Goal: Task Accomplishment & Management: Manage account settings

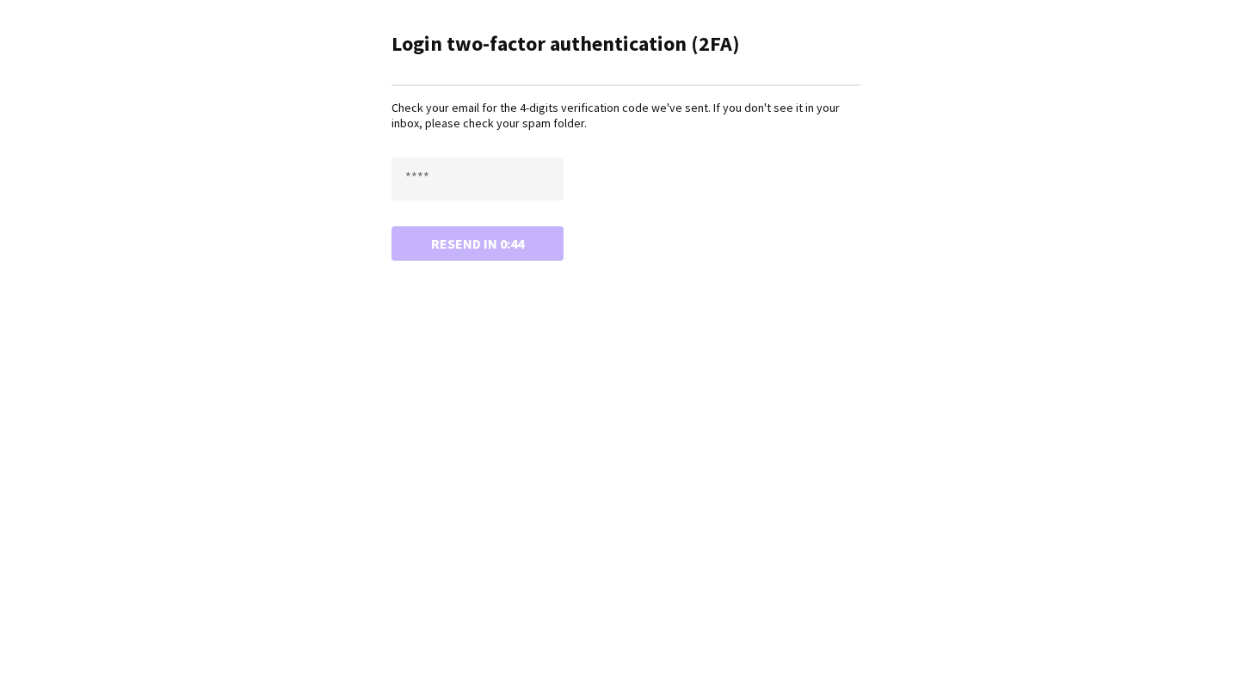
click at [463, 201] on form "Resend in 0:44" at bounding box center [626, 208] width 469 height 103
click at [463, 198] on input "text" at bounding box center [478, 178] width 172 height 43
type input "****"
click at [392, 226] on button "Confirm" at bounding box center [478, 243] width 172 height 34
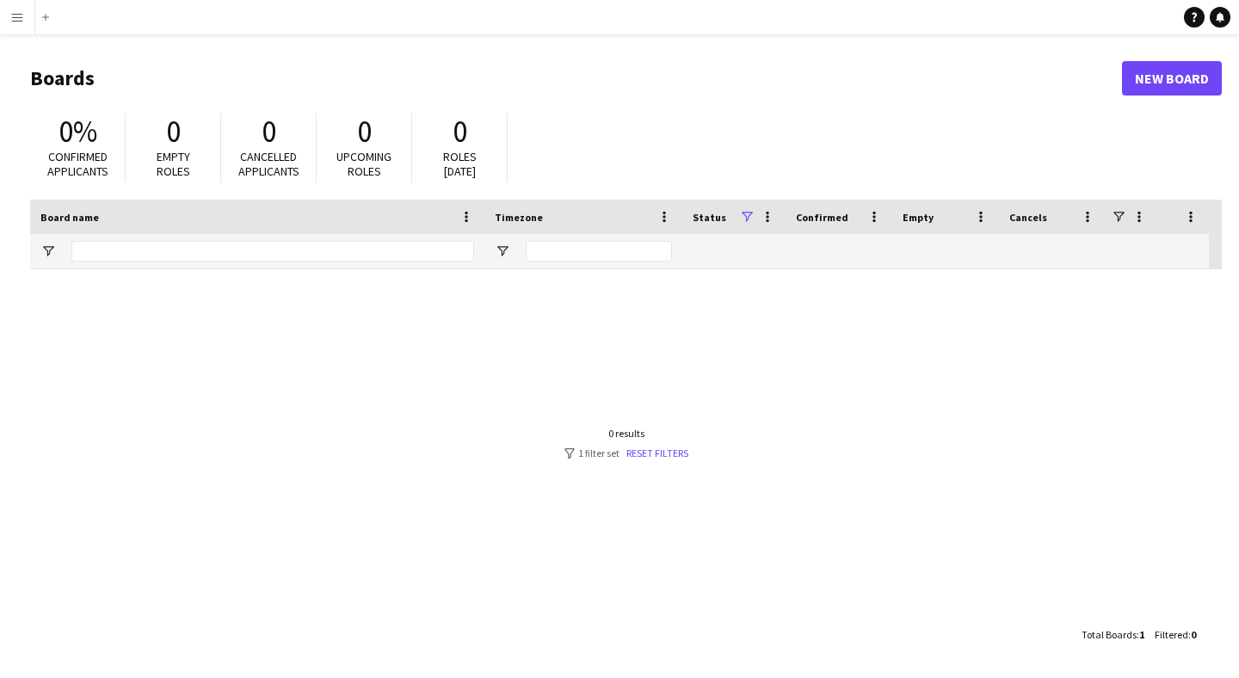
click at [21, 15] on app-icon "Menu" at bounding box center [17, 17] width 14 height 14
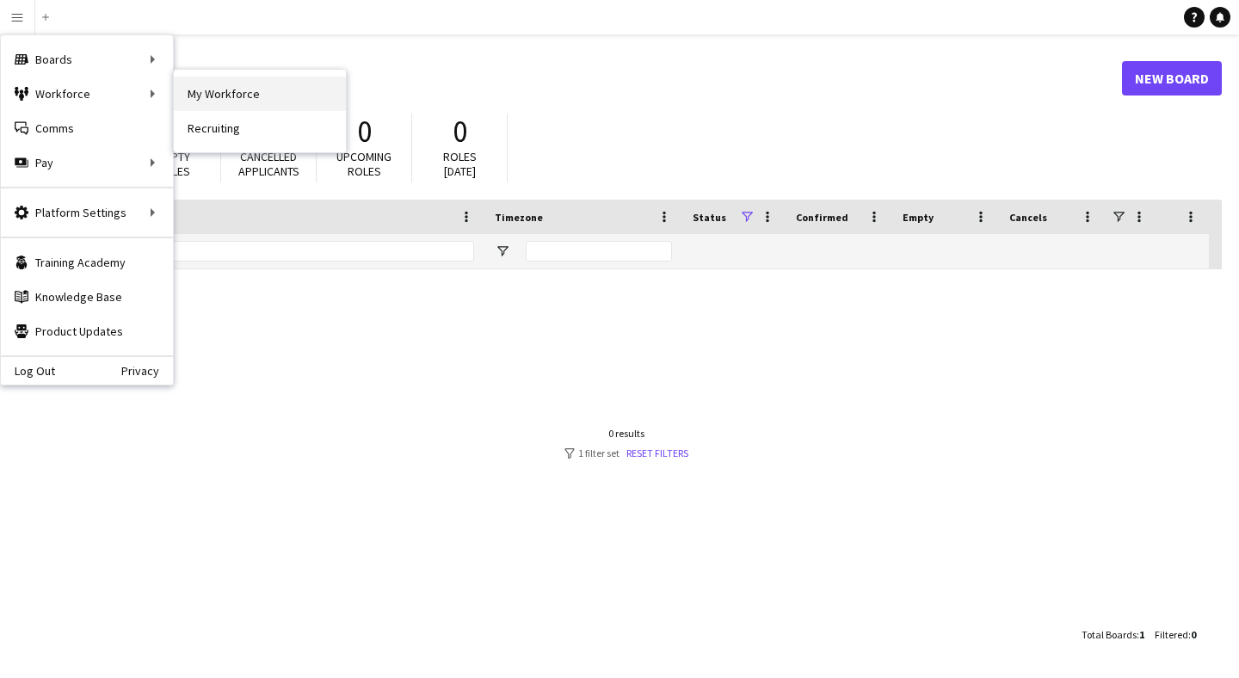
click at [201, 92] on link "My Workforce" at bounding box center [260, 94] width 172 height 34
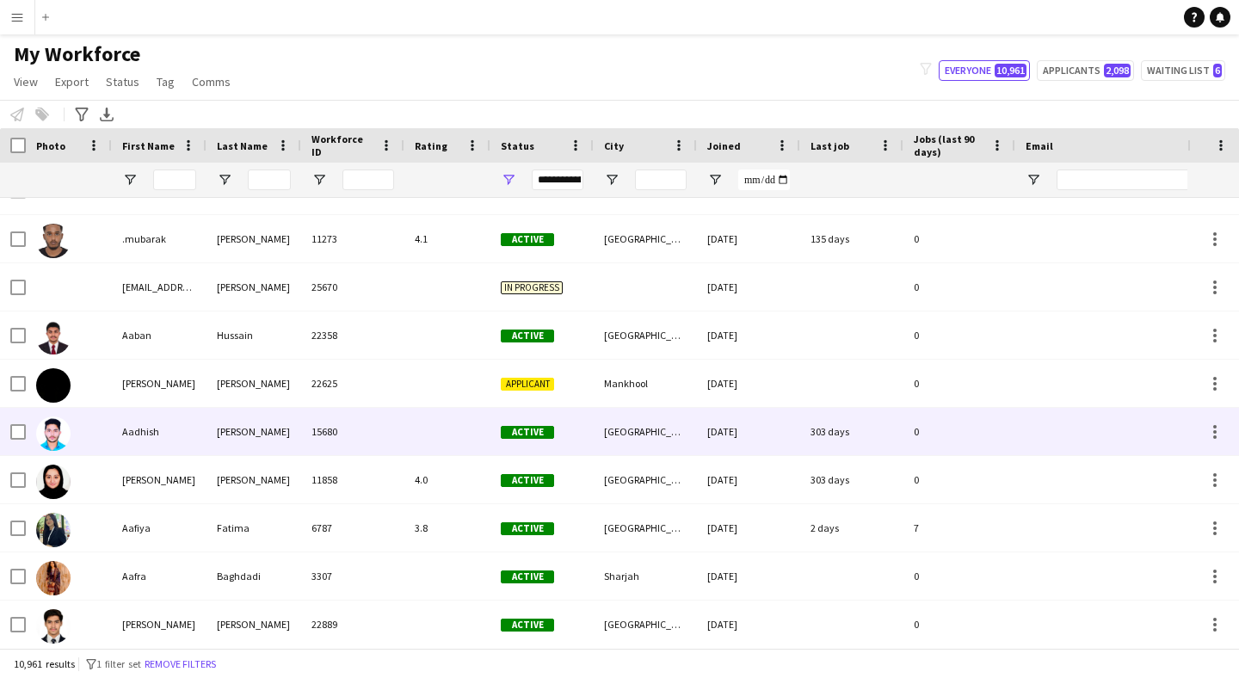
scroll to position [36, 0]
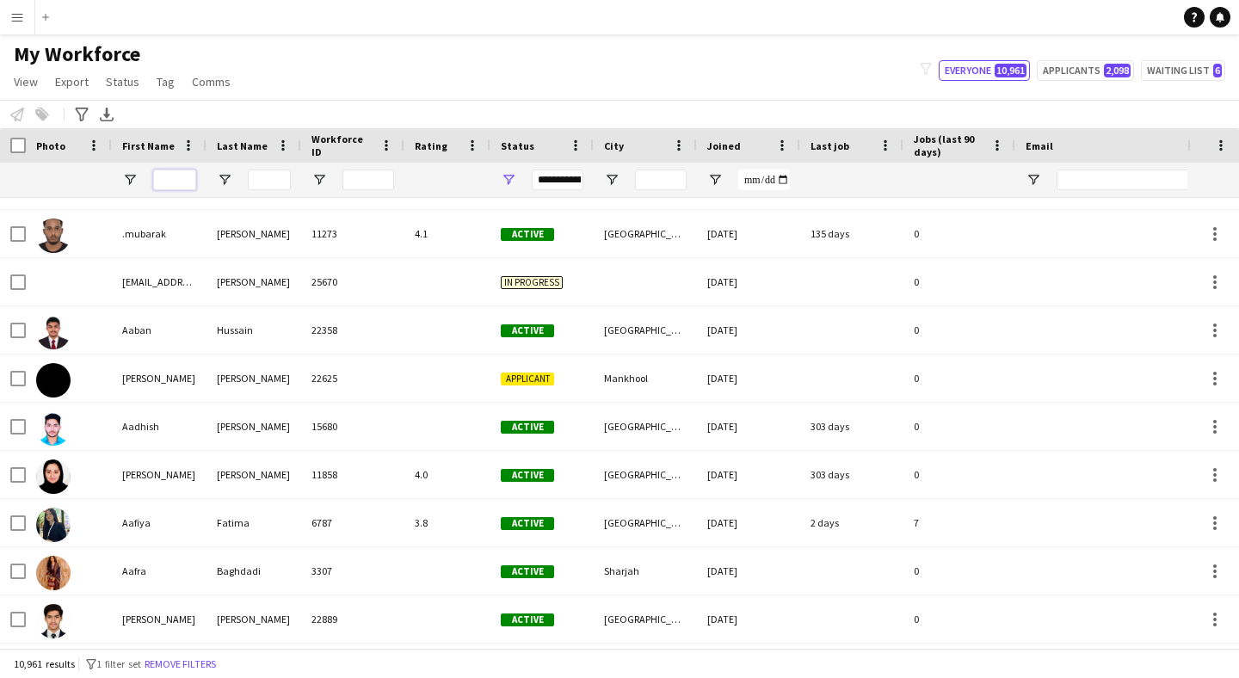
click at [174, 182] on input "First Name Filter Input" at bounding box center [174, 180] width 43 height 21
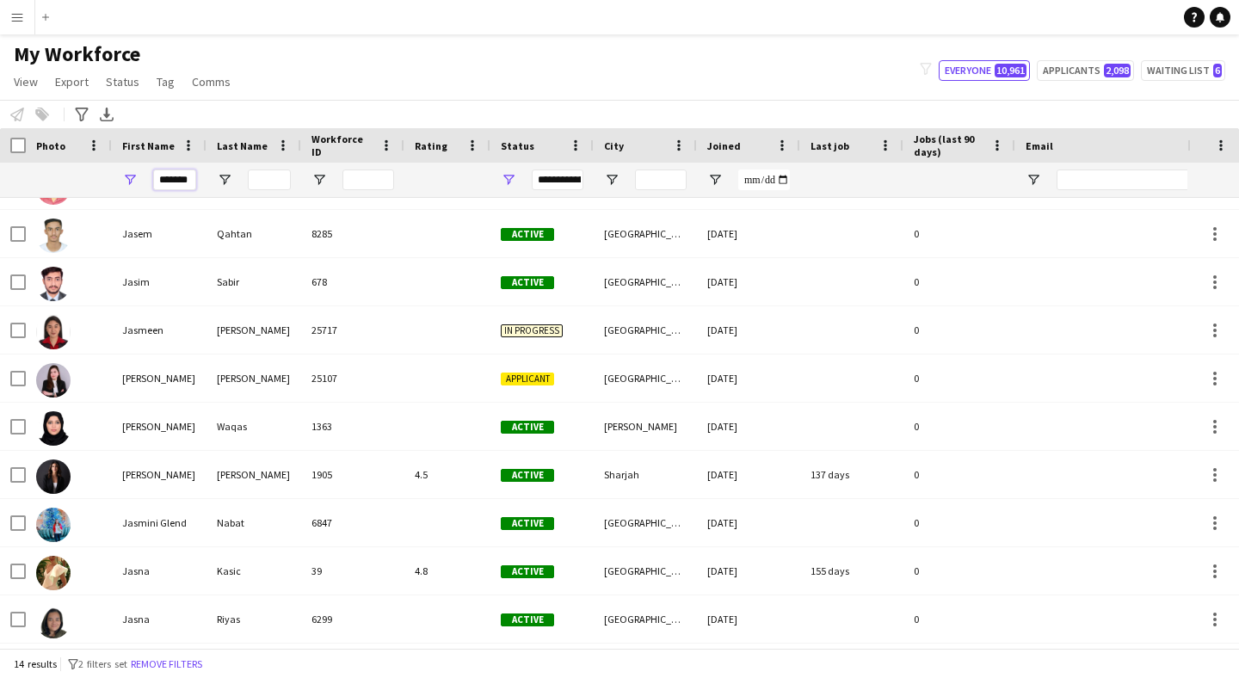
scroll to position [0, 0]
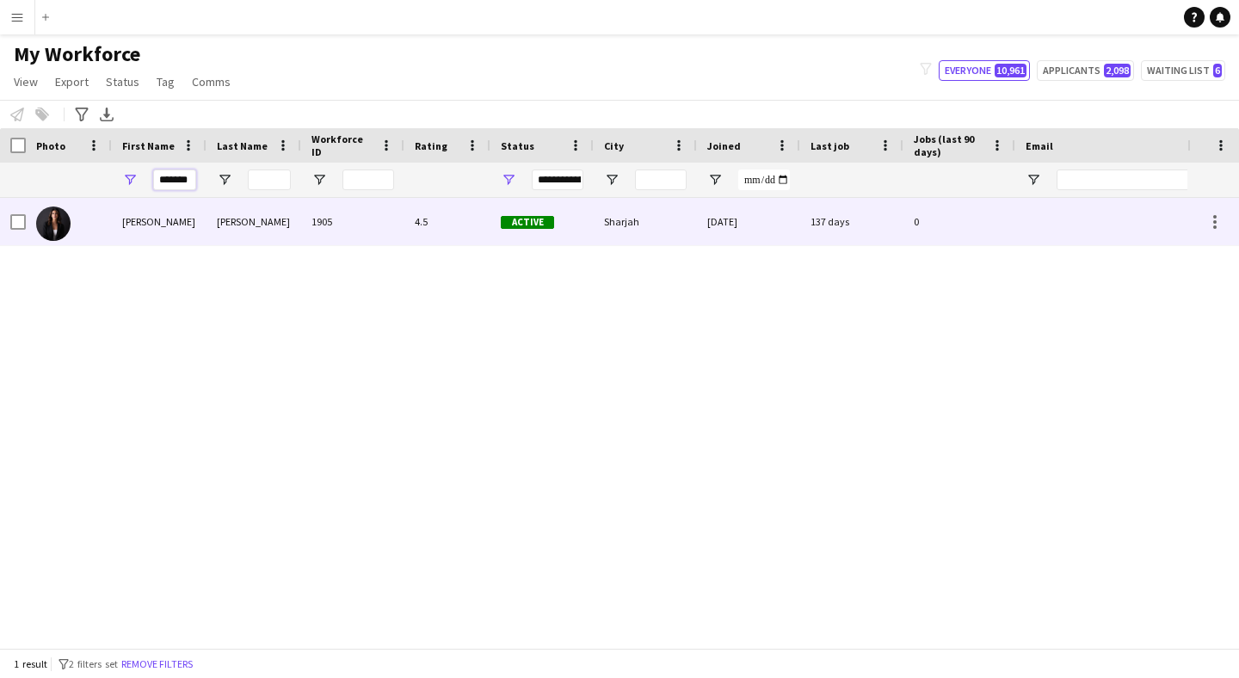
type input "*******"
click at [146, 226] on div "[PERSON_NAME]" at bounding box center [159, 221] width 95 height 47
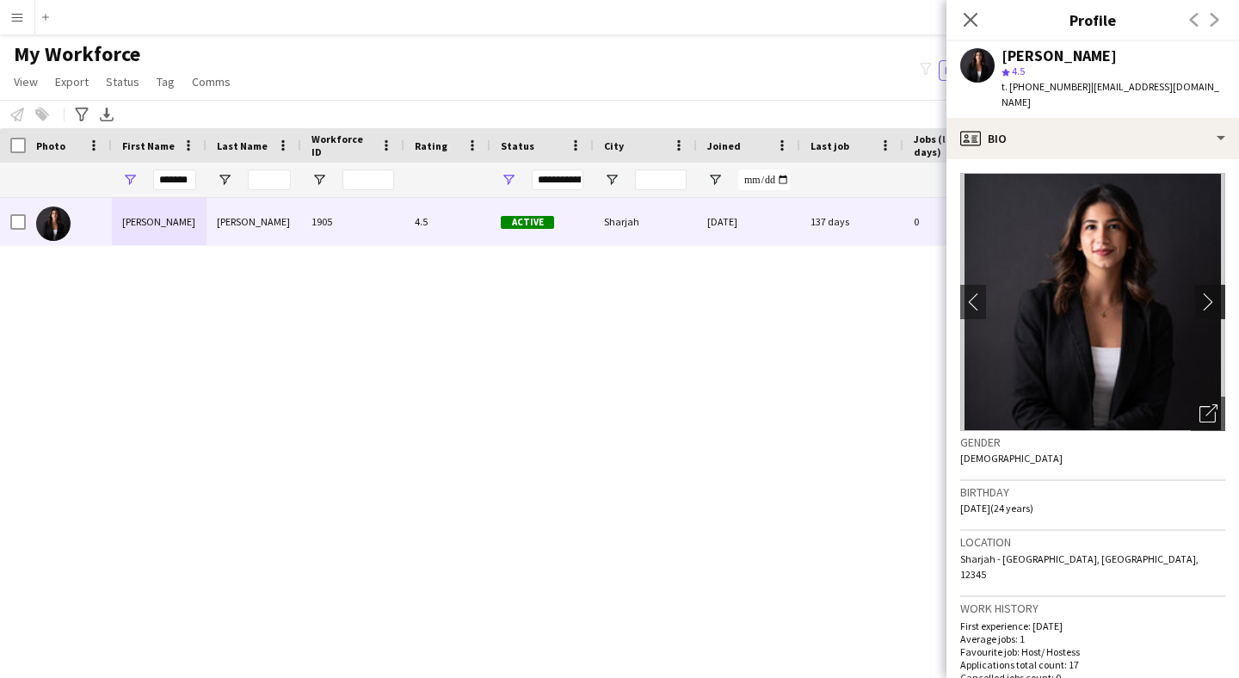
click at [1220, 293] on app-icon "chevron-right" at bounding box center [1213, 302] width 27 height 18
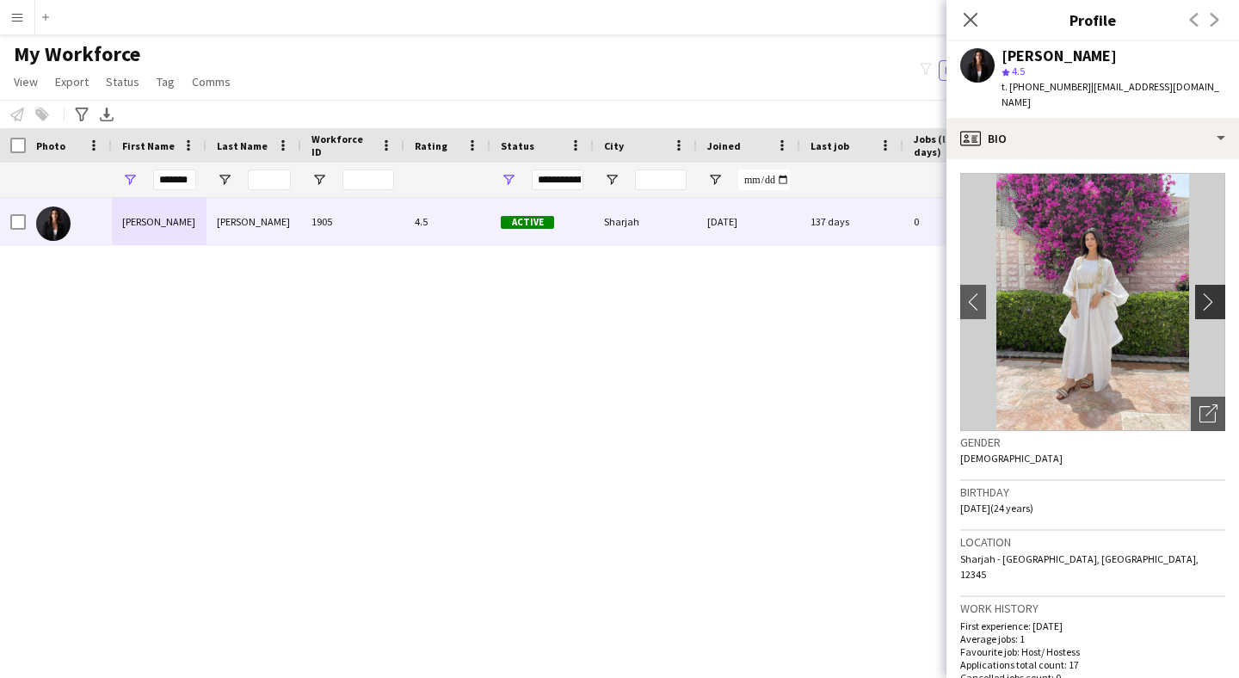
click at [1212, 293] on app-icon "chevron-right" at bounding box center [1213, 302] width 27 height 18
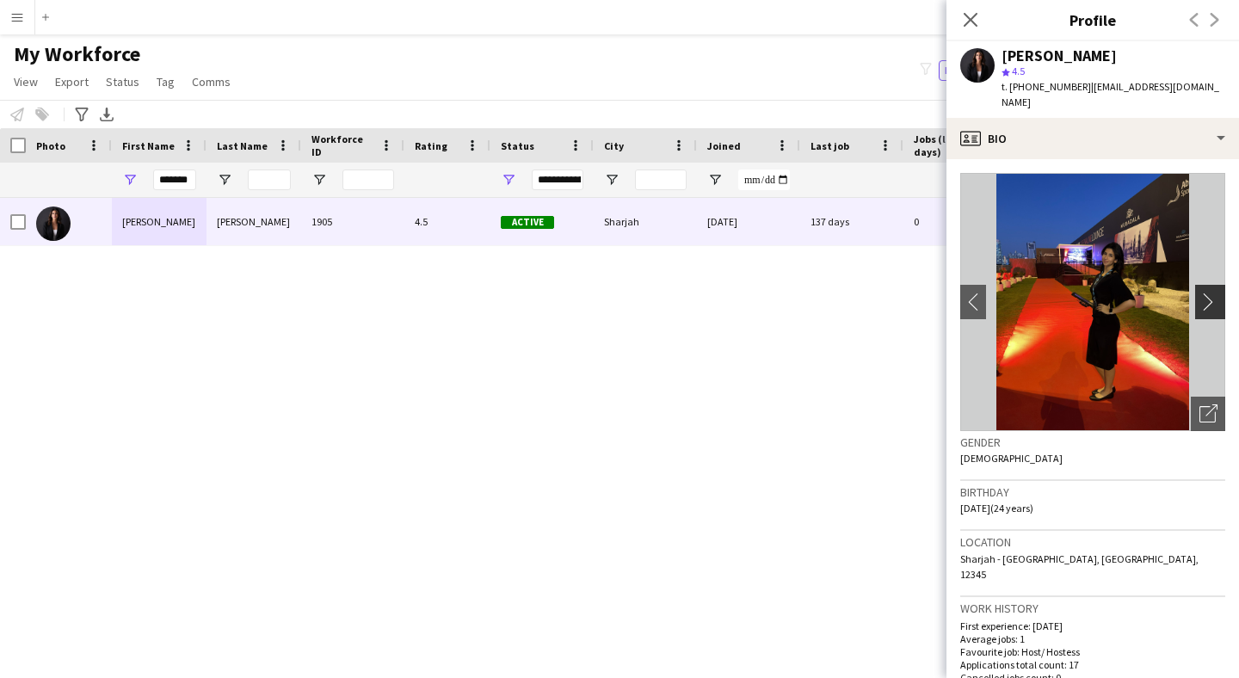
click at [1209, 293] on app-icon "chevron-right" at bounding box center [1213, 302] width 27 height 18
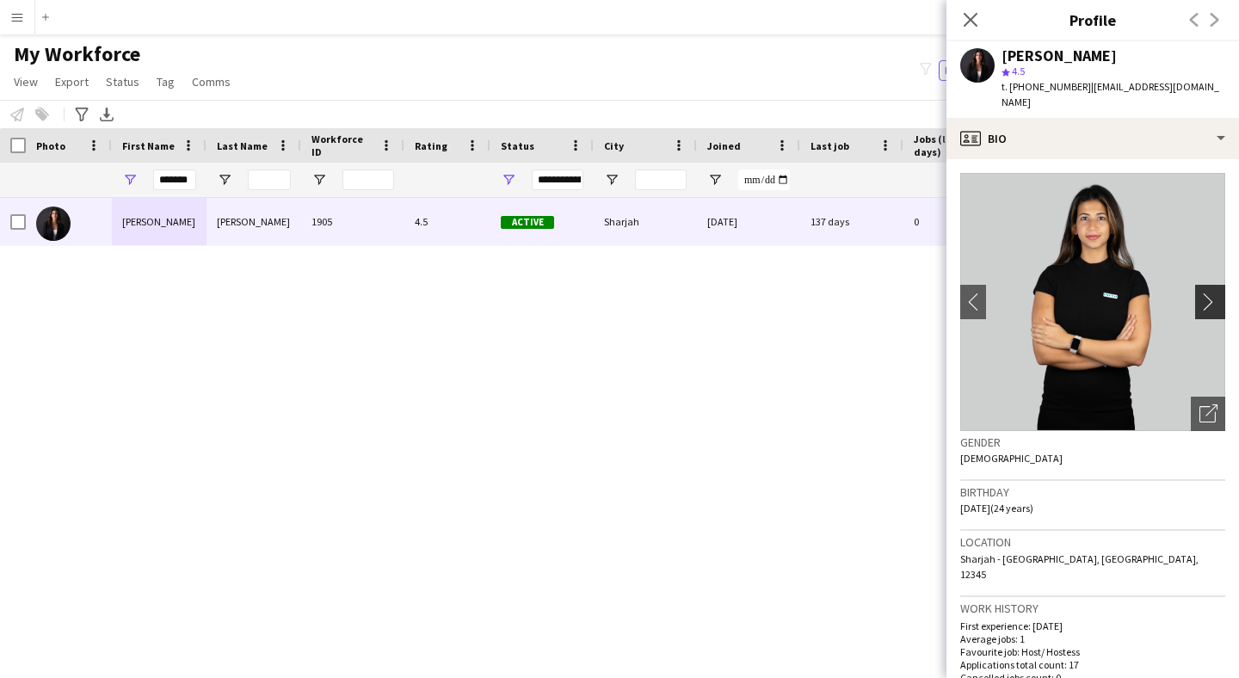
click at [1209, 293] on app-icon "chevron-right" at bounding box center [1213, 302] width 27 height 18
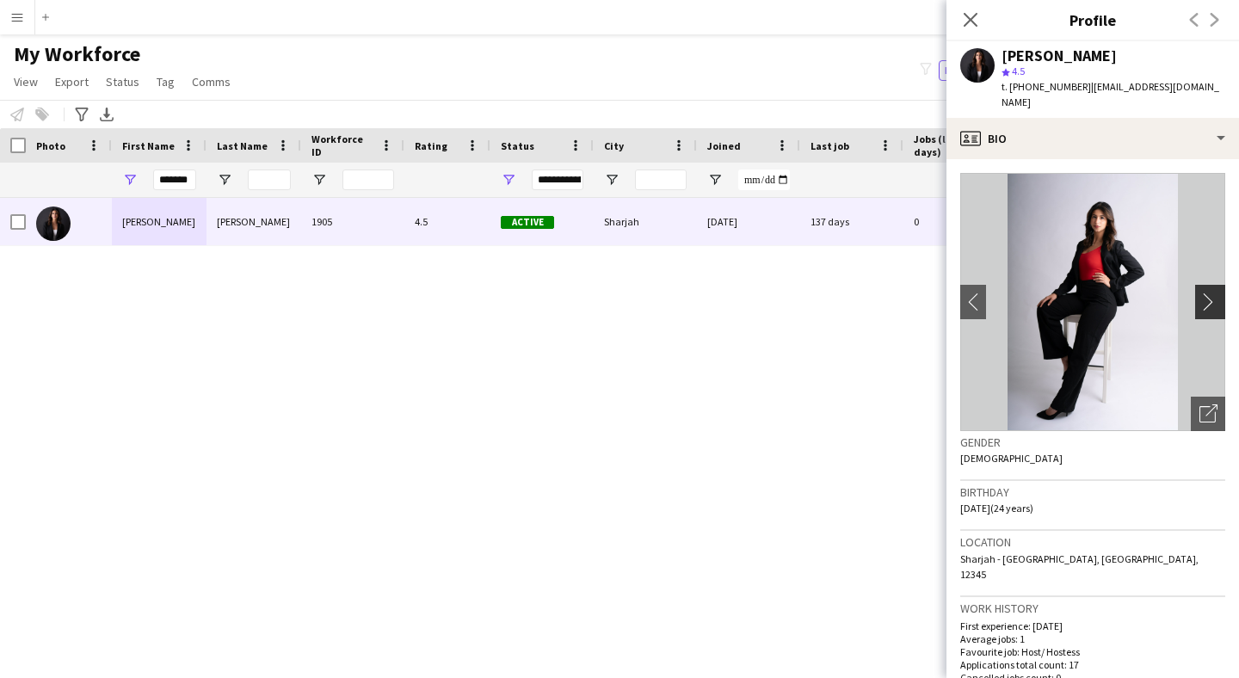
click at [1209, 293] on app-icon "chevron-right" at bounding box center [1213, 302] width 27 height 18
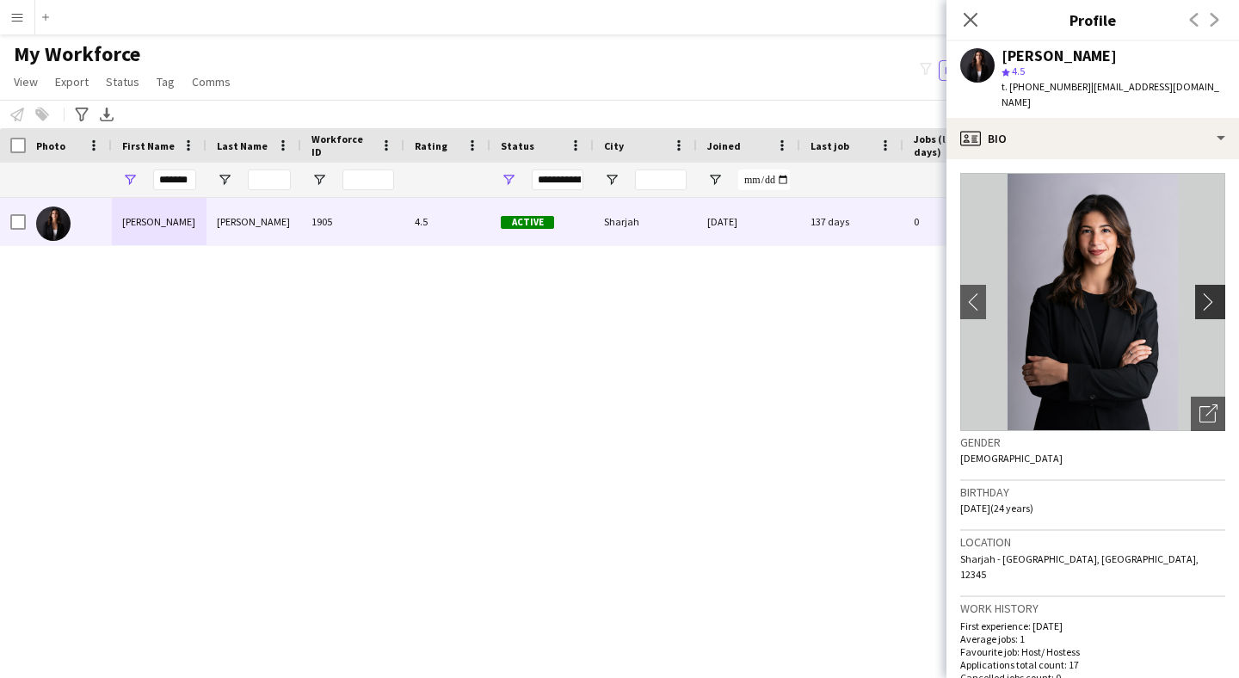
click at [1209, 293] on app-icon "chevron-right" at bounding box center [1213, 302] width 27 height 18
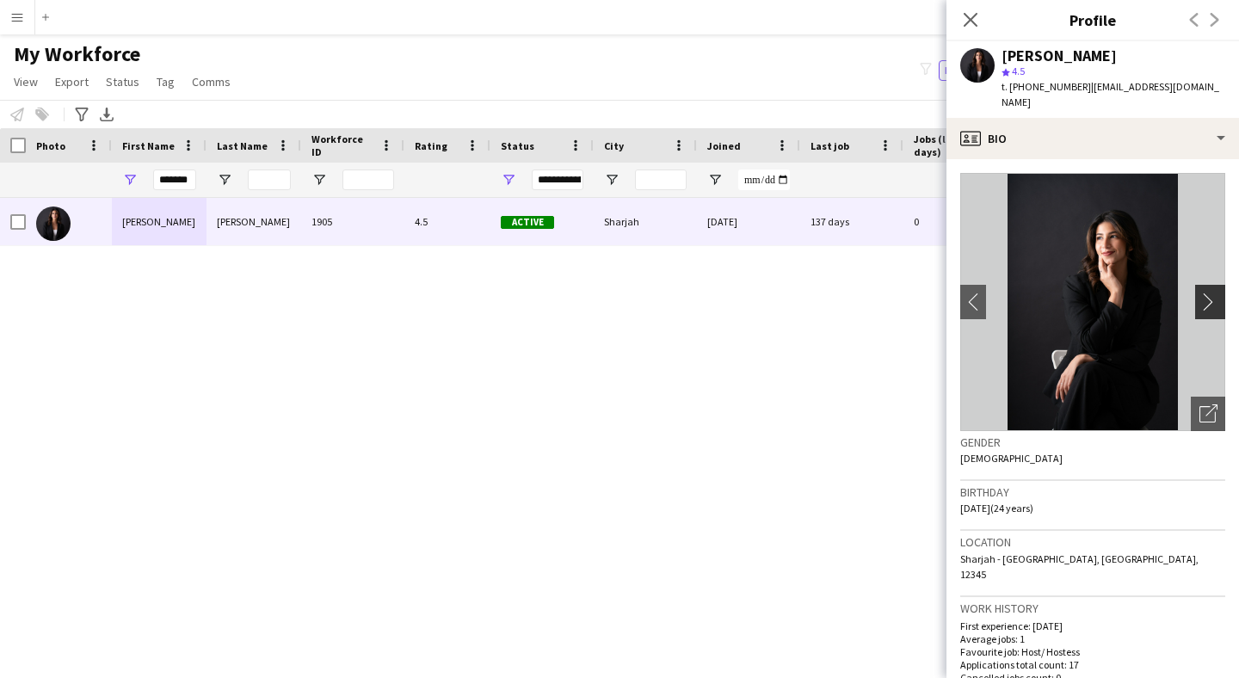
click at [1209, 293] on app-icon "chevron-right" at bounding box center [1213, 302] width 27 height 18
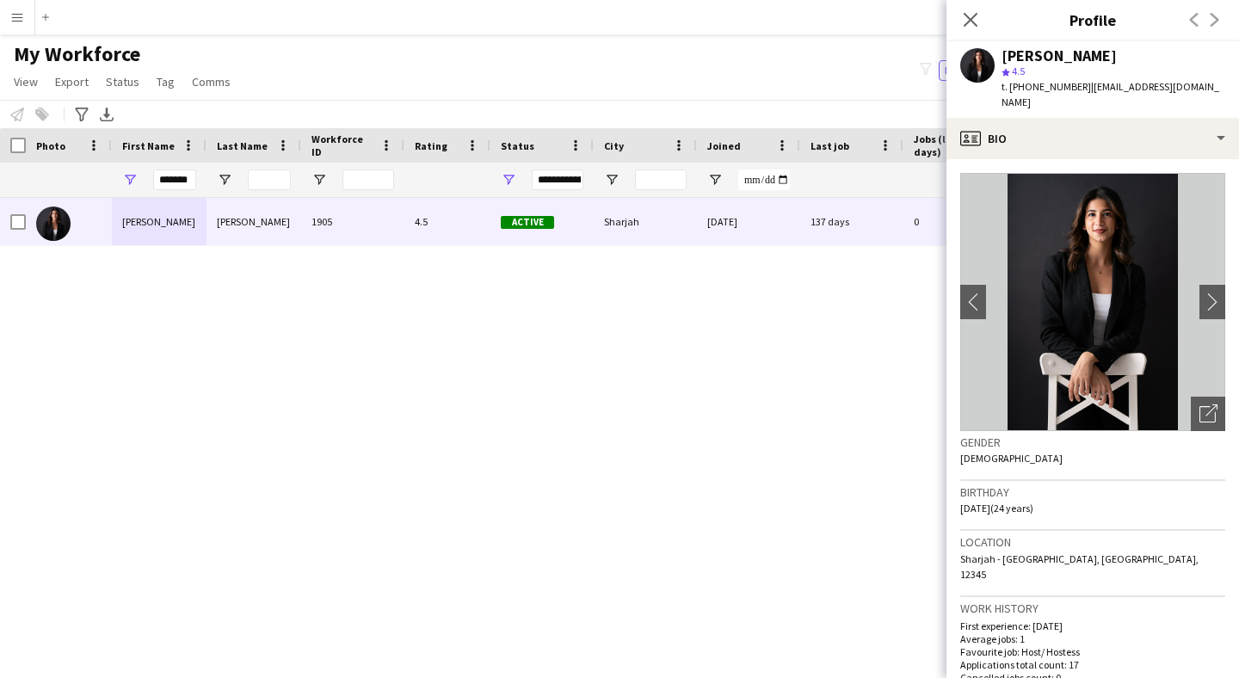
click at [775, 76] on div "My Workforce View Views Default view New view Update view Delete view Edit name…" at bounding box center [619, 70] width 1239 height 59
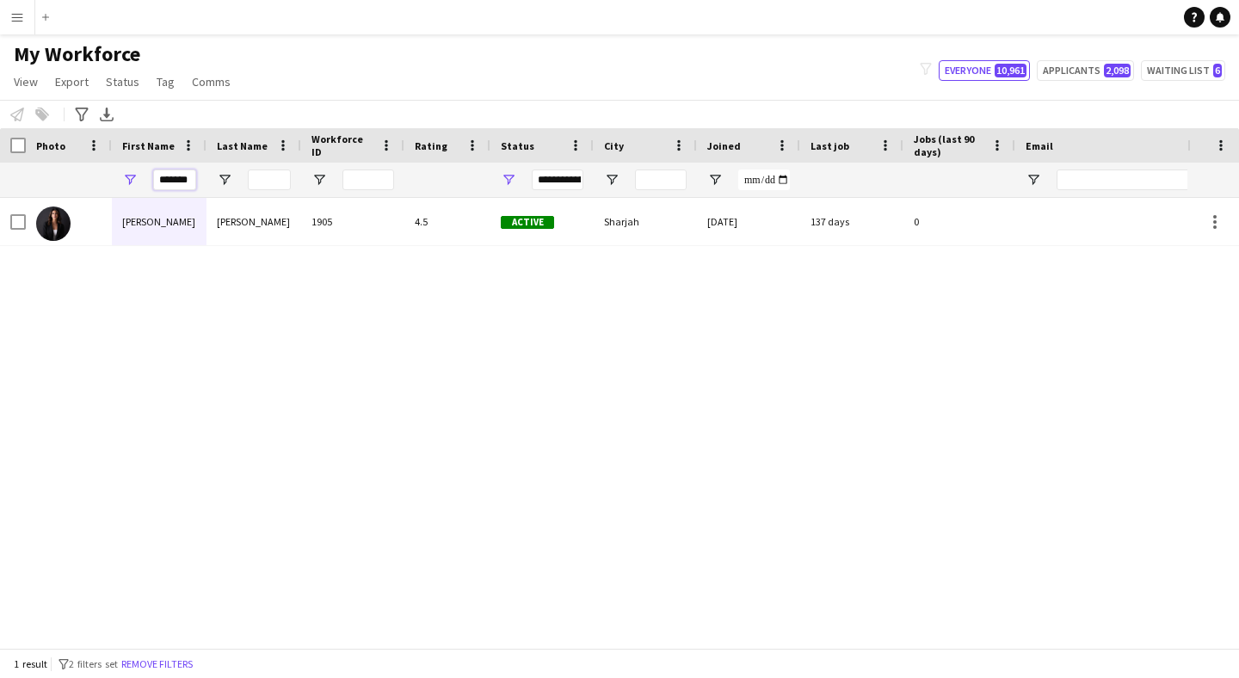
click at [182, 176] on input "*******" at bounding box center [174, 180] width 43 height 21
